Goal: Find specific page/section: Find specific page/section

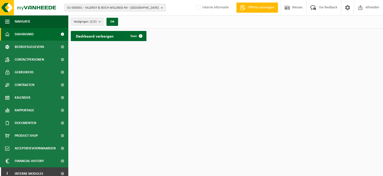
click at [106, 9] on span "01-000001 - VILLEROY & BOCH WELLNESS NV - ROESELARE" at bounding box center [113, 8] width 92 height 8
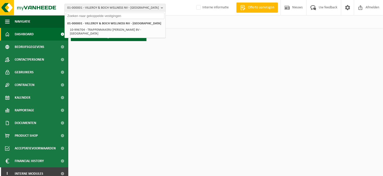
click at [101, 15] on input "text" at bounding box center [115, 16] width 99 height 6
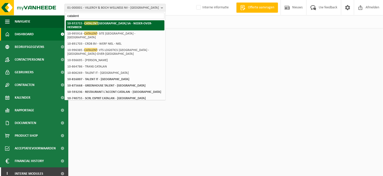
type input "catalent"
click at [101, 22] on strong "10-972715 - CATALENT BELGIUM SA - NEDER-OVER-HEEMBEEK" at bounding box center [109, 25] width 85 height 8
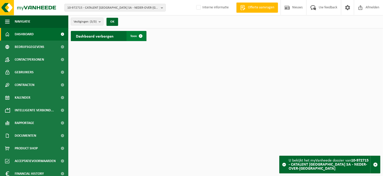
click at [138, 36] on span at bounding box center [141, 36] width 10 height 10
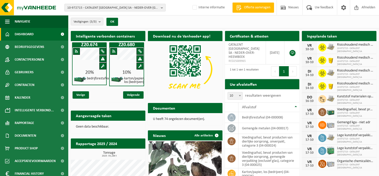
click at [84, 5] on span "10-972715 - CATALENT BELGIUM SA - NEDER-OVER-HEEMBEEK" at bounding box center [113, 8] width 92 height 8
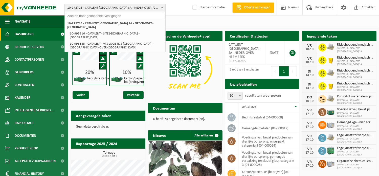
paste input "02-015010"
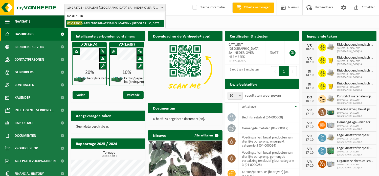
type input "02-015010"
click at [85, 25] on li "02-015010 - MOLENBERGNATIE/MAG. MARNIX - ANTWERPEN" at bounding box center [115, 23] width 99 height 6
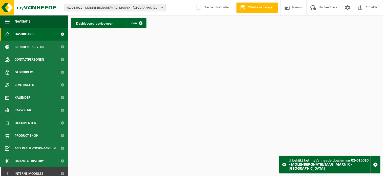
drag, startPoint x: 119, startPoint y: 26, endPoint x: 116, endPoint y: 26, distance: 2.8
click at [119, 26] on div "Dashboard verborgen Toon" at bounding box center [109, 23] width 76 height 10
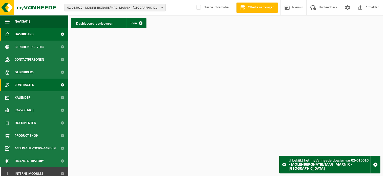
click at [26, 85] on span "Contracten" at bounding box center [25, 84] width 20 height 13
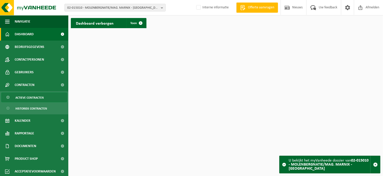
click at [22, 97] on span "Actieve contracten" at bounding box center [29, 98] width 28 height 10
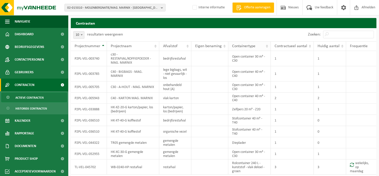
click at [250, 46] on span "Containertype" at bounding box center [243, 46] width 23 height 4
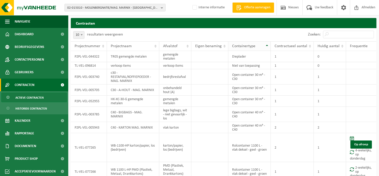
click at [250, 46] on span "Containertype" at bounding box center [243, 46] width 23 height 4
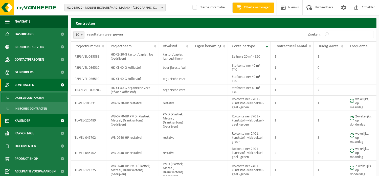
click at [23, 118] on span "Kalender" at bounding box center [23, 120] width 16 height 13
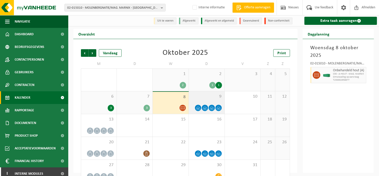
click at [207, 94] on span "9" at bounding box center [207, 97] width 31 height 6
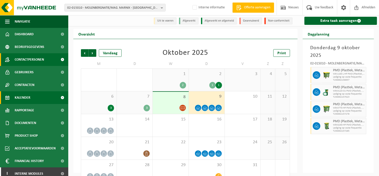
click at [32, 54] on span "Contactpersonen" at bounding box center [29, 59] width 29 height 13
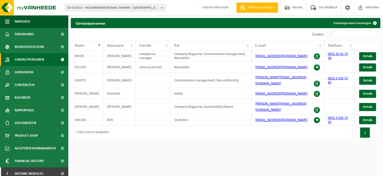
click at [93, 6] on span "02-015010 - MOLENBERGNATIE/MAG. MARNIX - [GEOGRAPHIC_DATA]" at bounding box center [113, 8] width 92 height 8
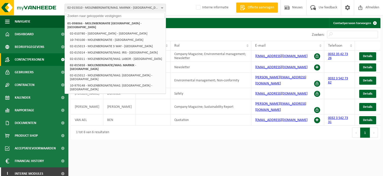
paste input "01-066065"
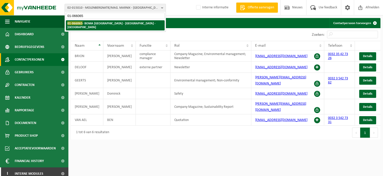
type input "01-066065"
click at [86, 23] on strong "01-066065 - BOMA NV - ANTWERPEN NOORDERLAAN - ANTWERPEN" at bounding box center [111, 25] width 88 height 8
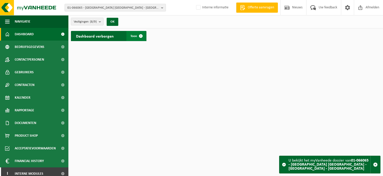
click at [136, 39] on span at bounding box center [141, 36] width 10 height 10
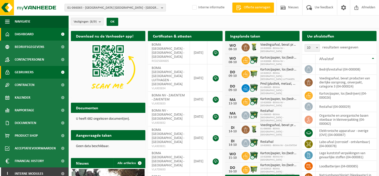
click at [28, 74] on span "Gebruikers" at bounding box center [24, 72] width 19 height 13
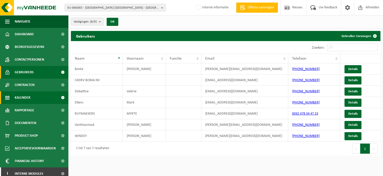
click at [24, 100] on span "Kalender" at bounding box center [23, 97] width 16 height 13
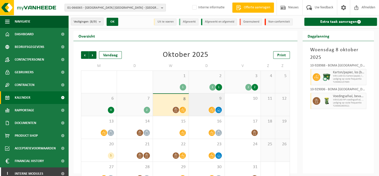
click at [197, 106] on div at bounding box center [206, 109] width 31 height 7
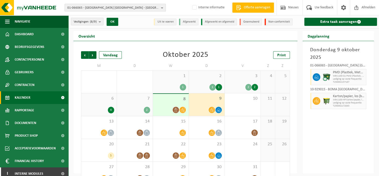
click at [103, 8] on span "01-066065 - [GEOGRAPHIC_DATA] [GEOGRAPHIC_DATA] - [GEOGRAPHIC_DATA] - [GEOGRAPH…" at bounding box center [113, 8] width 92 height 8
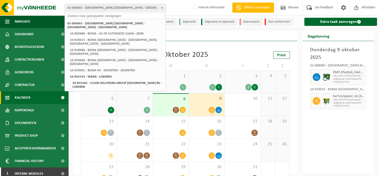
paste input "01-072275"
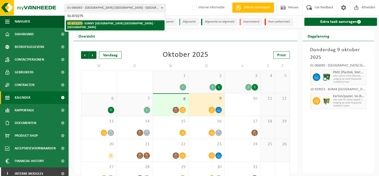
type input "01-072275"
click at [97, 24] on strong "01-072275 - SUNNY EUROPE NV - ANTWERPEN" at bounding box center [110, 25] width 87 height 8
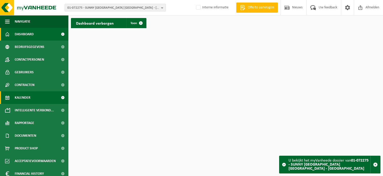
click at [27, 98] on span "Kalender" at bounding box center [23, 97] width 16 height 13
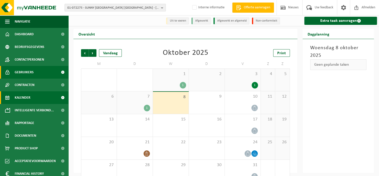
click at [33, 71] on link "Gebruikers" at bounding box center [34, 72] width 68 height 13
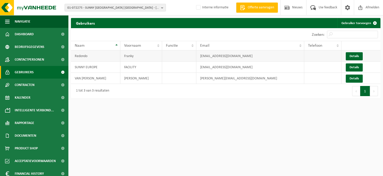
drag, startPoint x: 257, startPoint y: 56, endPoint x: 225, endPoint y: 55, distance: 31.1
click at [225, 55] on td "[EMAIL_ADDRESS][DOMAIN_NAME]" at bounding box center [250, 55] width 108 height 11
copy td "[DOMAIN_NAME]"
click at [117, 9] on span "01-072275 - SUNNY EUROPE NV - ANTWERPEN" at bounding box center [113, 8] width 92 height 8
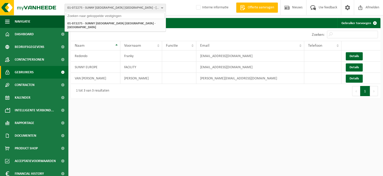
paste input "10-766686"
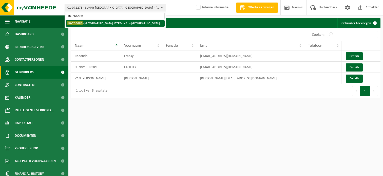
type input "10-766686"
click at [113, 27] on li "10-766686 - ANTWERP ZOMERWEG TERMINAL /TERMINAL - ANTWERPEN" at bounding box center [115, 23] width 99 height 6
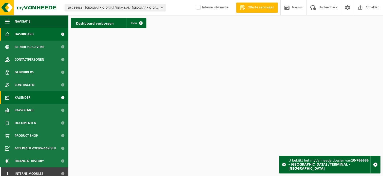
click at [34, 95] on link "Kalender" at bounding box center [34, 97] width 68 height 13
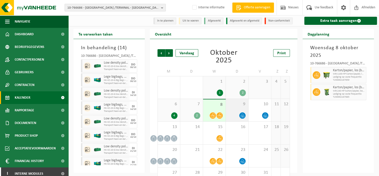
click at [238, 109] on div "9" at bounding box center [237, 110] width 23 height 23
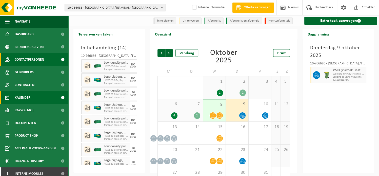
click at [30, 60] on span "Contactpersonen" at bounding box center [29, 59] width 29 height 13
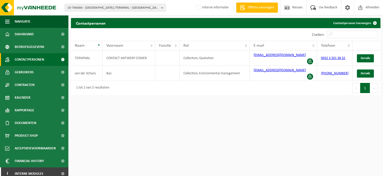
click at [166, 142] on html "10-766686 - [GEOGRAPHIC_DATA] /TERMINAL - [GEOGRAPHIC_DATA] 10-766685 - [GEOGRA…" at bounding box center [191, 88] width 383 height 176
click at [93, 7] on span "10-766686 - [GEOGRAPHIC_DATA] /TERMINAL - [GEOGRAPHIC_DATA]" at bounding box center [113, 8] width 92 height 8
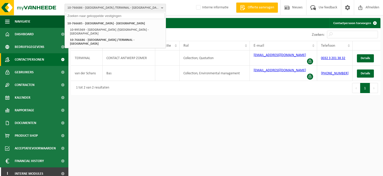
paste input "10-766686"
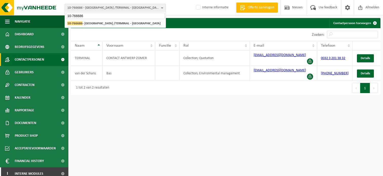
type input "10-766686"
click at [31, 100] on link "Kalender" at bounding box center [34, 97] width 68 height 13
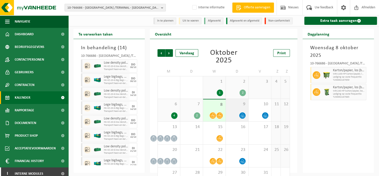
click at [238, 110] on div "9" at bounding box center [237, 110] width 23 height 23
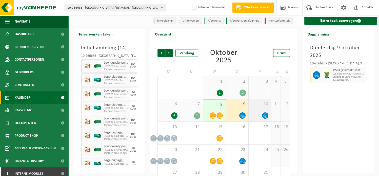
click at [260, 113] on div at bounding box center [259, 115] width 17 height 7
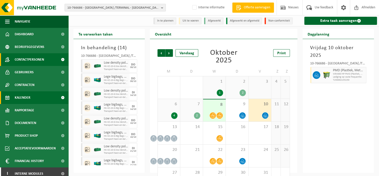
click at [25, 61] on span "Contactpersonen" at bounding box center [29, 59] width 29 height 13
